Goal: Complete application form: Complete application form

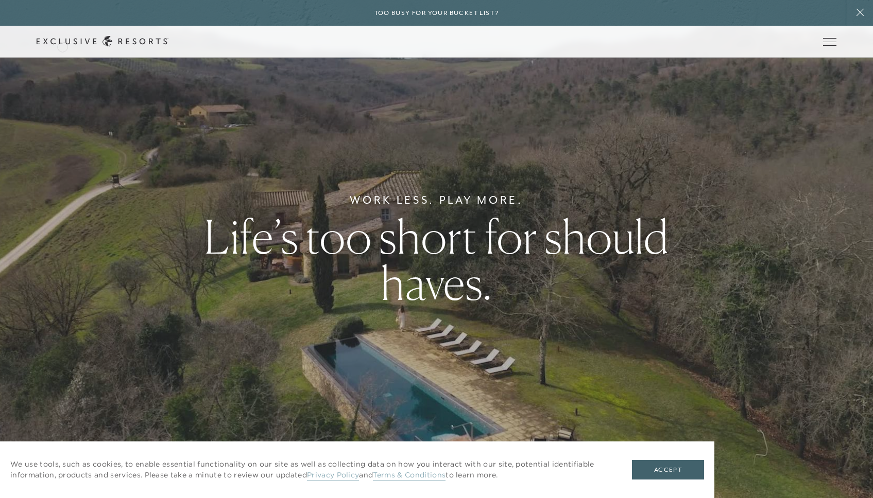
click at [0, 0] on link "Get Started" at bounding box center [0, 0] width 0 height 0
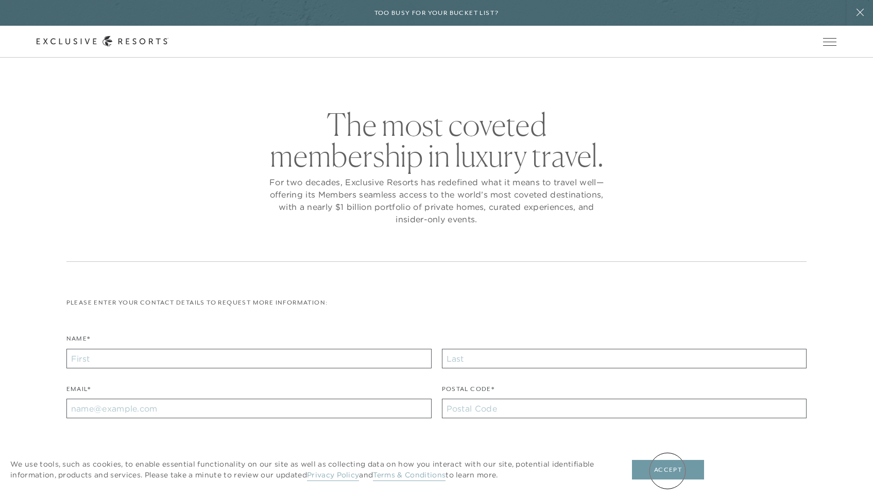
click at [667, 471] on button "Accept" at bounding box center [668, 470] width 72 height 20
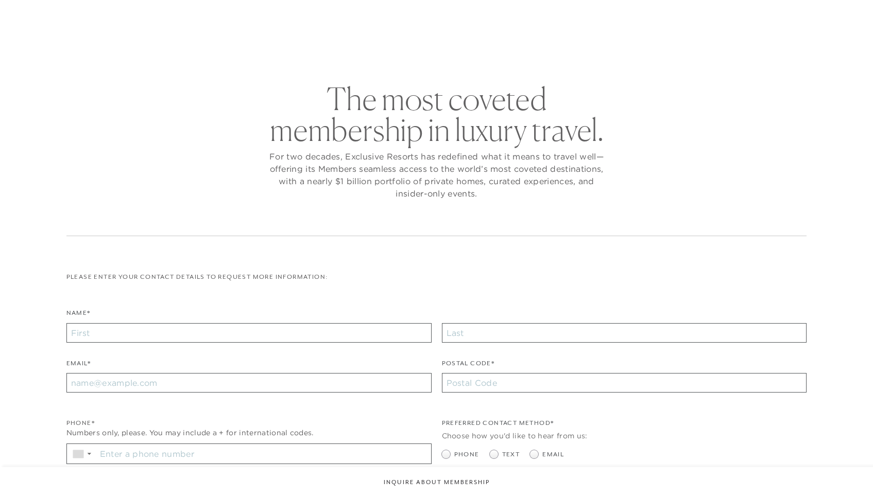
checkbox input "false"
click at [171, 339] on div "Name*" at bounding box center [248, 325] width 365 height 35
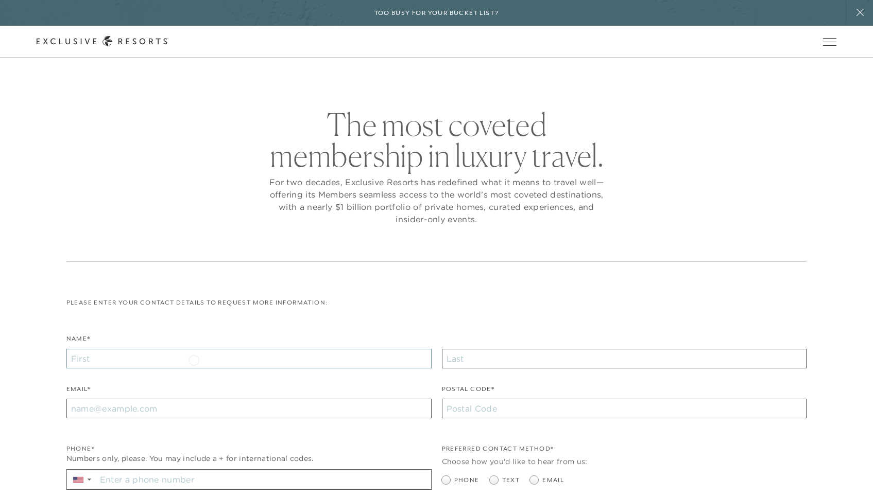
click at [194, 359] on input "Name*" at bounding box center [248, 359] width 365 height 20
type input "calsmstest"
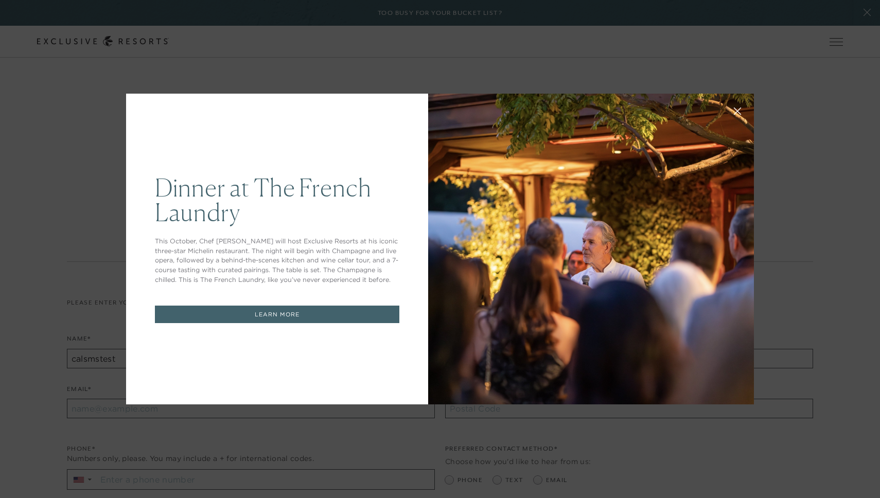
click at [735, 109] on icon at bounding box center [738, 112] width 8 height 8
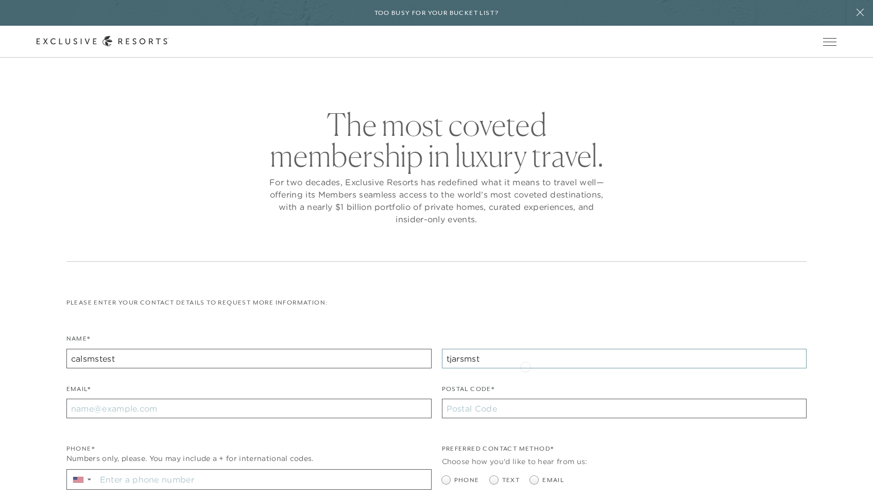
click at [525, 366] on input "tjarsmst" at bounding box center [624, 359] width 365 height 20
type input "tjarsmstest"
click at [294, 404] on input "Email*" at bounding box center [248, 409] width 365 height 20
type input "callietjarksen+testsmshh@gmail.com"
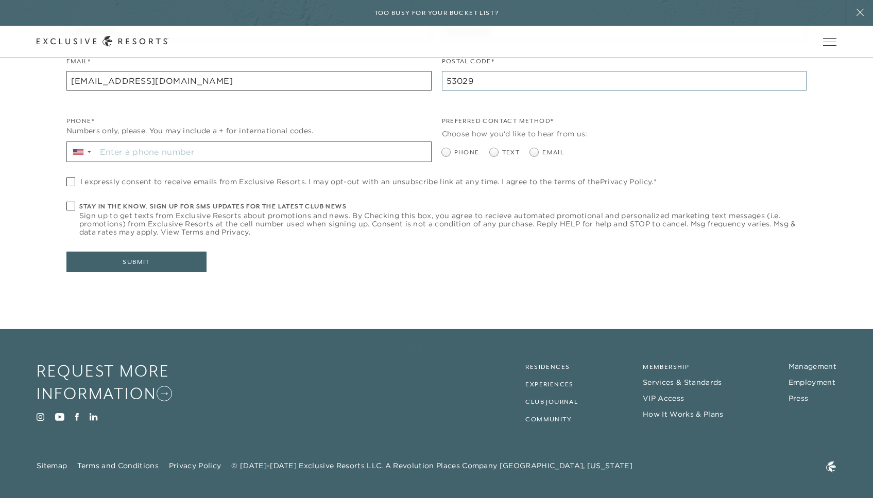
scroll to position [334, 0]
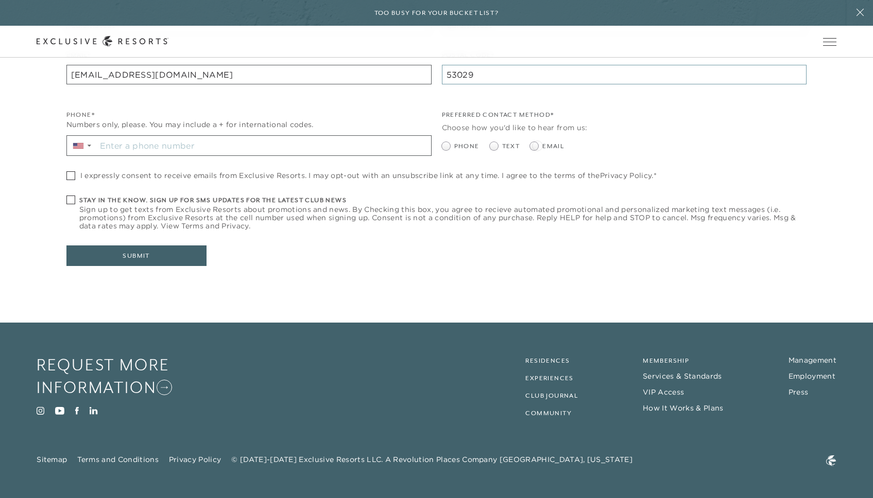
type input "53029"
click at [536, 145] on span at bounding box center [534, 146] width 8 height 8
radio input "true"
click at [269, 142] on input "Stay in the know. Sign up for sms updates for the latest club news Sign up to g…" at bounding box center [263, 146] width 335 height 20
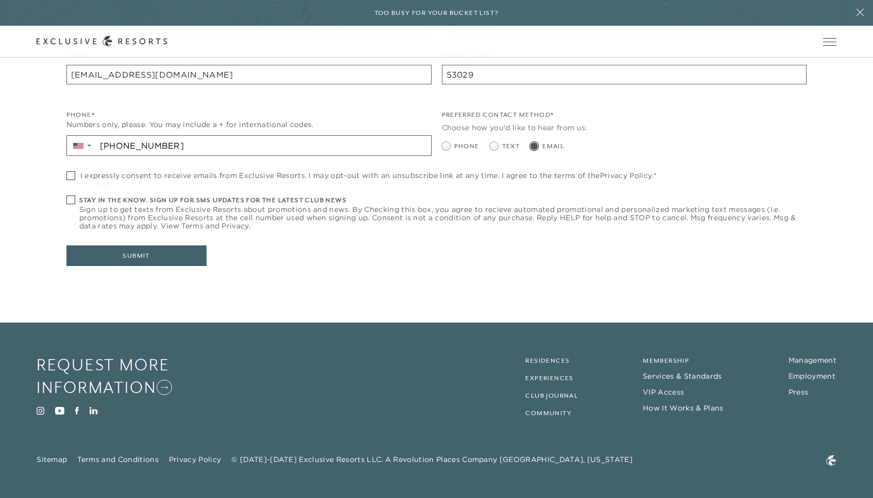
type input "+1 262 844 0000"
click at [102, 180] on span "I expressly consent to receive emails from Exclusive Resorts. I may opt-out wit…" at bounding box center [368, 175] width 576 height 8
checkbox input "true"
click at [157, 262] on button "Submit" at bounding box center [136, 256] width 140 height 21
